Goal: Transaction & Acquisition: Purchase product/service

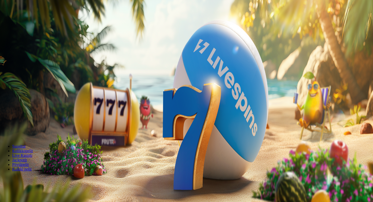
click at [27, 21] on button "Talletus 0.00 €" at bounding box center [14, 18] width 25 height 5
click at [38, 120] on input "***" at bounding box center [20, 122] width 36 height 5
type input "*"
type input "**"
click at [37, 129] on button "TALLETA JA PELAA" at bounding box center [19, 131] width 35 height 5
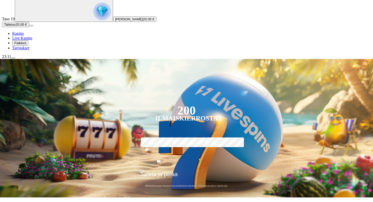
scroll to position [40, 0]
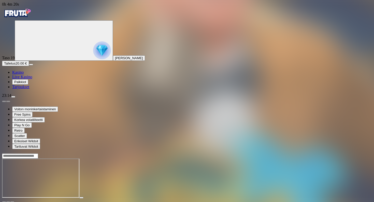
click at [93, 58] on img "Primary" at bounding box center [102, 50] width 18 height 18
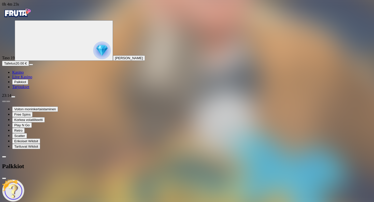
click at [90, 180] on div "Taso 20 Fruit Up ja nappaat seuraavan palkkion" at bounding box center [187, 204] width 370 height 48
click at [4, 179] on span "close icon" at bounding box center [4, 179] width 0 height 0
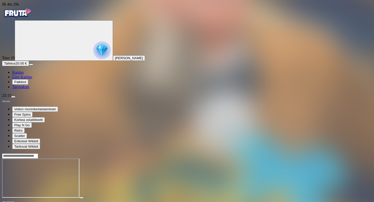
click at [13, 97] on span "menu icon" at bounding box center [13, 97] width 0 height 0
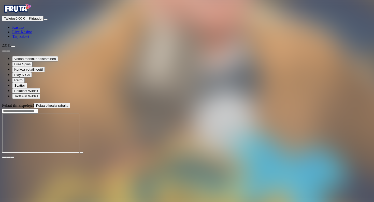
click at [39, 39] on div "Talletus 0.00 € Kirjaudu Kasino Live Kasino Tarjoukset" at bounding box center [187, 27] width 370 height 23
